Goal: Information Seeking & Learning: Learn about a topic

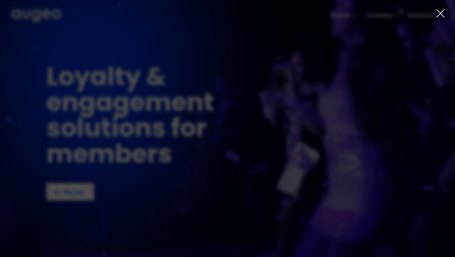
click at [89, 81] on div "1 of 4" at bounding box center [227, 143] width 455 height 159
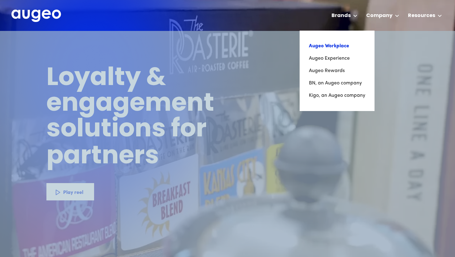
click at [335, 44] on link "Augeo Workplace" at bounding box center [337, 46] width 56 height 12
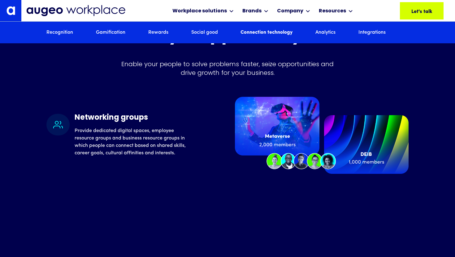
scroll to position [2493, 0]
click at [61, 33] on link "Recognition" at bounding box center [59, 32] width 27 height 7
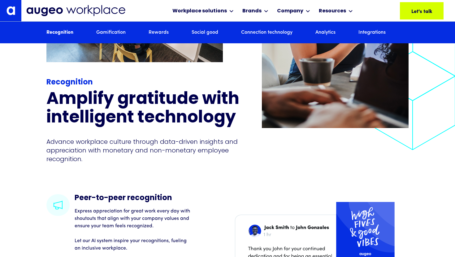
scroll to position [786, 0]
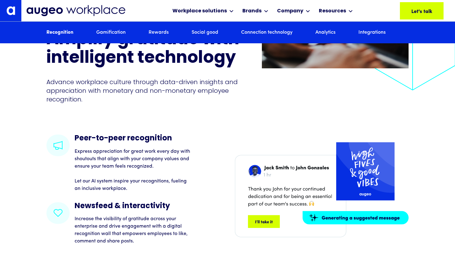
click at [107, 33] on link "Gamification" at bounding box center [110, 32] width 29 height 7
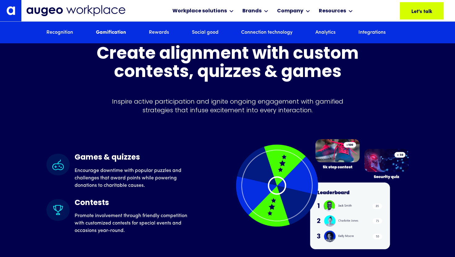
scroll to position [1500, 0]
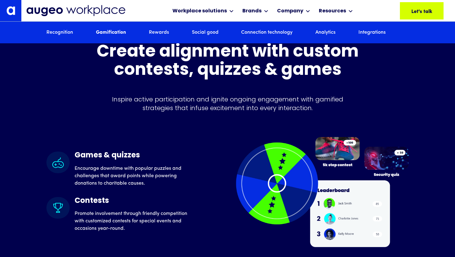
click at [166, 32] on link "Rewards" at bounding box center [159, 32] width 20 height 7
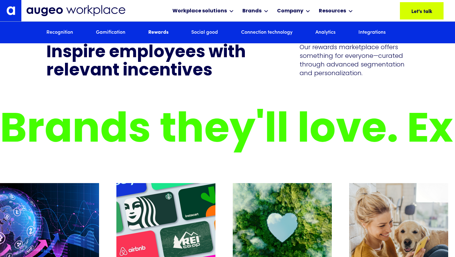
scroll to position [1797, 0]
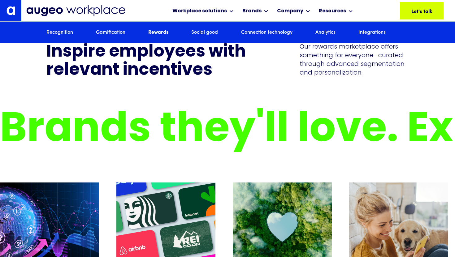
click at [197, 31] on link "Social good" at bounding box center [204, 32] width 27 height 7
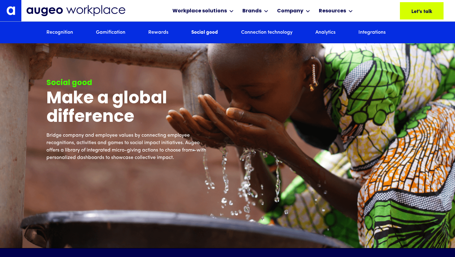
scroll to position [2200, 0]
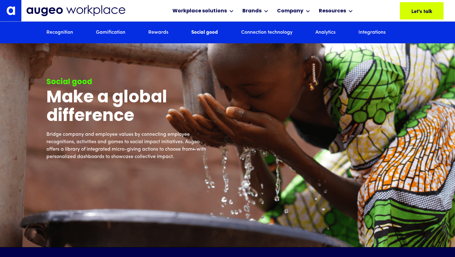
click at [267, 33] on link "Connection technology" at bounding box center [266, 32] width 51 height 7
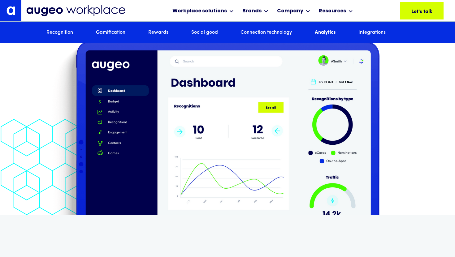
scroll to position [3517, 0]
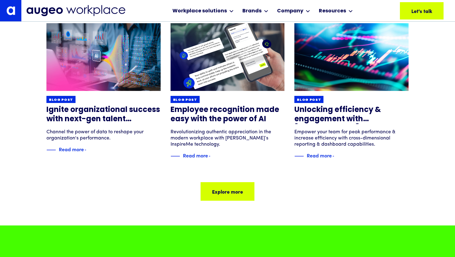
scroll to position [4063, 0]
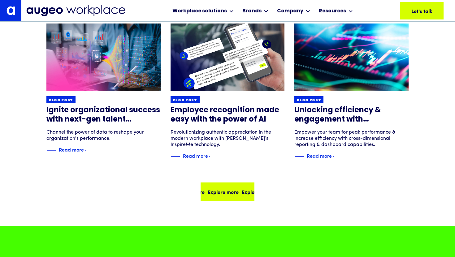
click at [241, 197] on div "Explore more Explore more Explore more Explore more" at bounding box center [227, 191] width 53 height 17
click at [14, 14] on img at bounding box center [10, 10] width 9 height 9
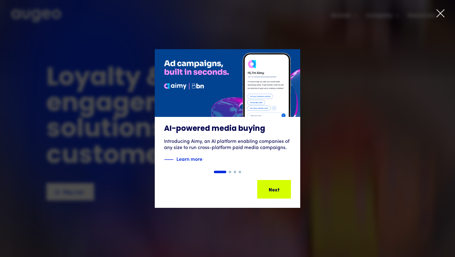
click at [294, 33] on div "Slide 1 of 4. AI-powered media buying Introducing Aimy, an AI platform enabling…" at bounding box center [227, 128] width 455 height 193
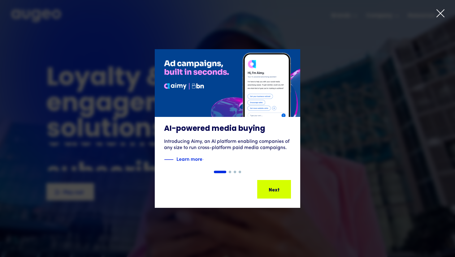
click at [444, 15] on icon at bounding box center [440, 13] width 9 height 9
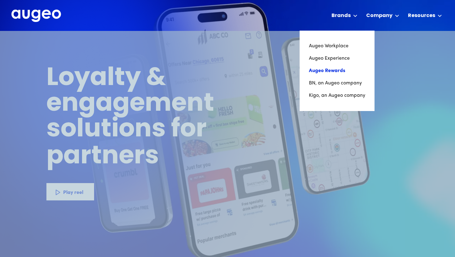
click at [337, 71] on link "Augeo Rewards" at bounding box center [337, 71] width 56 height 12
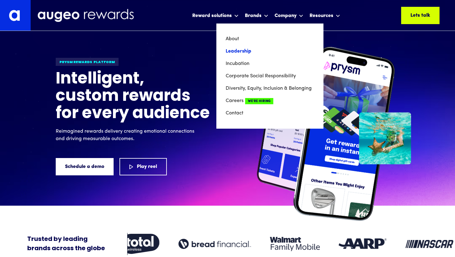
click at [244, 48] on link "Leadership" at bounding box center [270, 51] width 89 height 12
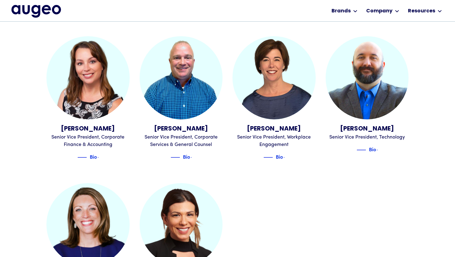
scroll to position [639, 0]
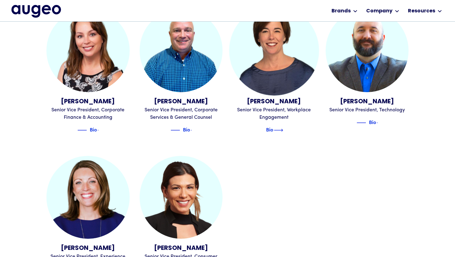
click at [283, 127] on div "Bio" at bounding box center [270, 130] width 32 height 7
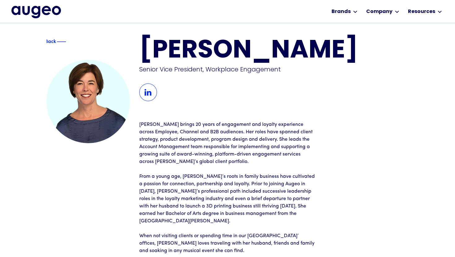
scroll to position [4, 0]
click at [32, 106] on div "Back [PERSON_NAME] Senior Vice President, Workplace Engagement [PERSON_NAME] br…" at bounding box center [227, 156] width 455 height 275
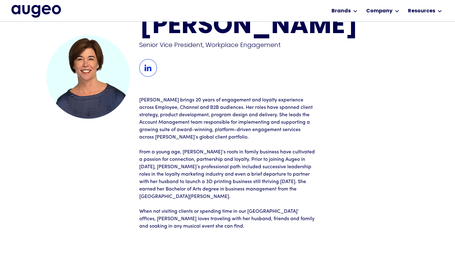
scroll to position [28, 0]
click at [108, 13] on div "Workplace solutions Employee recognition & rewards Channel Loyalty Sales incent…" at bounding box center [227, 10] width 432 height 21
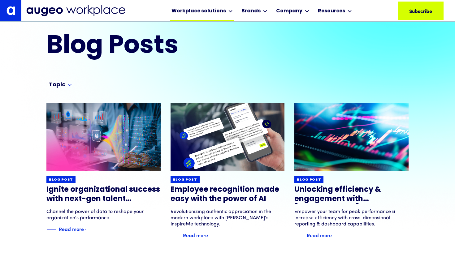
scroll to position [13, 0]
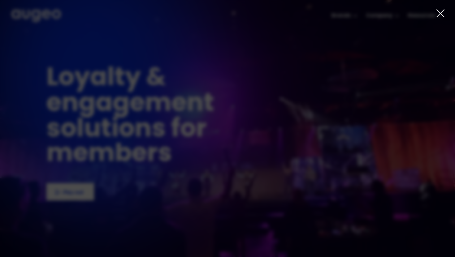
click at [356, 17] on div at bounding box center [227, 128] width 455 height 257
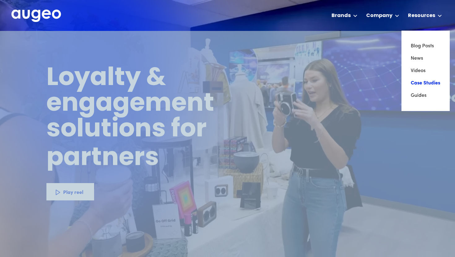
click at [422, 80] on link "Case Studies" at bounding box center [426, 83] width 30 height 12
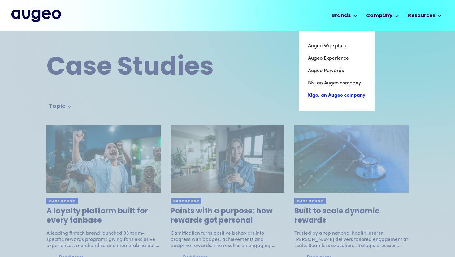
click at [324, 95] on link "Kigo, an Augeo company" at bounding box center [336, 95] width 57 height 12
